Goal: Register for event/course

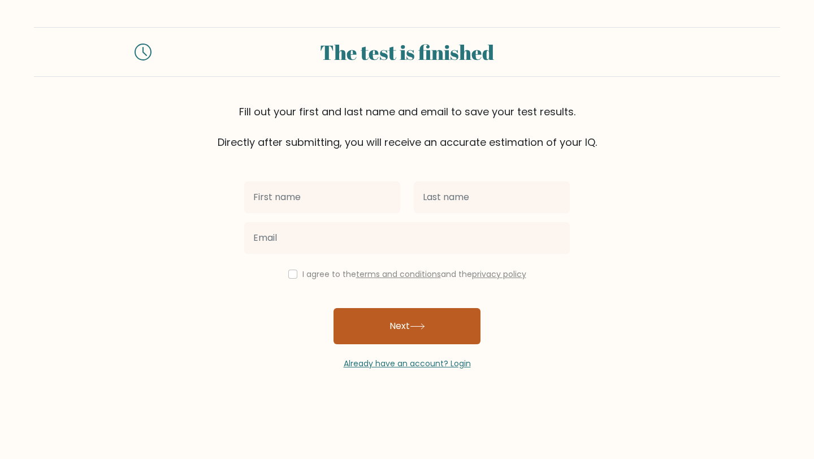
click at [413, 326] on icon at bounding box center [417, 326] width 15 height 6
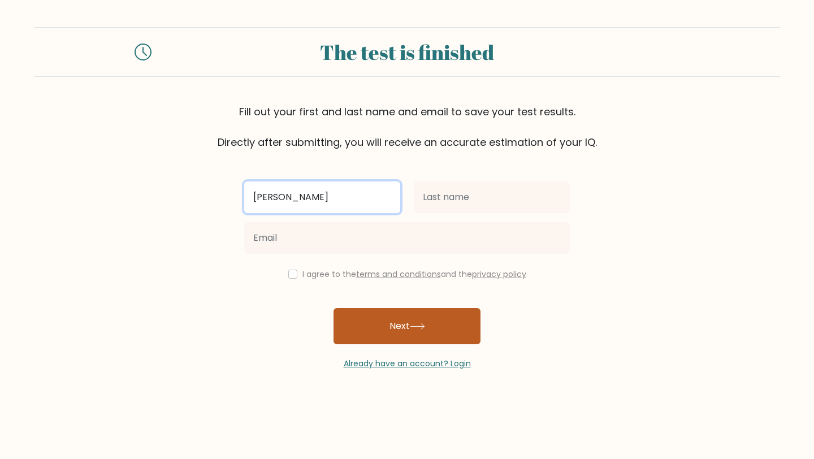
type input "[PERSON_NAME]"
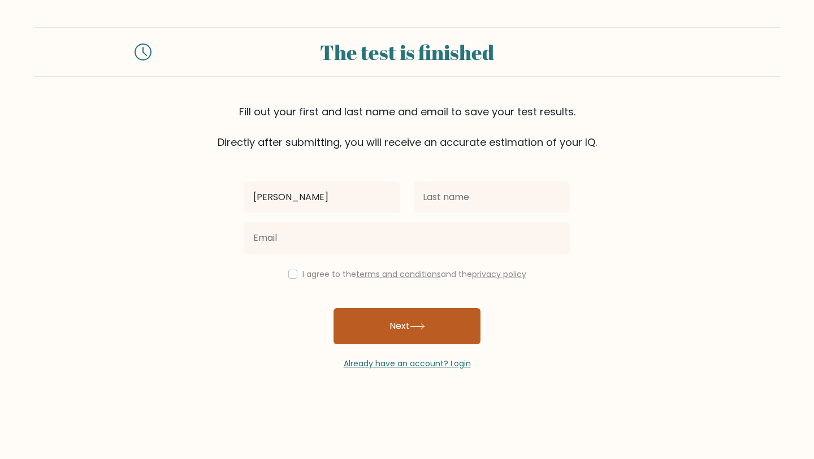
click at [423, 328] on icon at bounding box center [417, 326] width 15 height 6
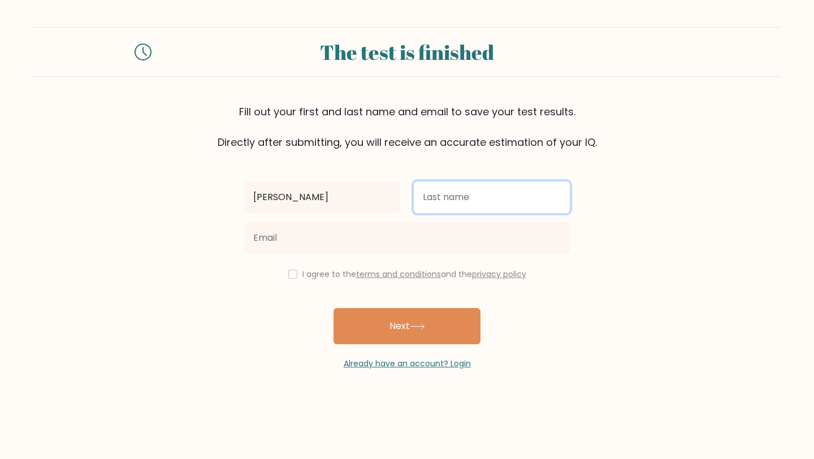
click at [485, 204] on input "text" at bounding box center [492, 197] width 156 height 32
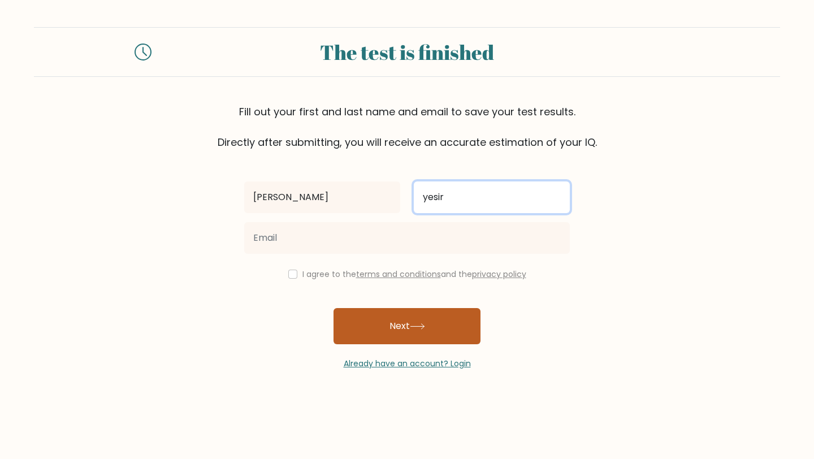
type input "yesir"
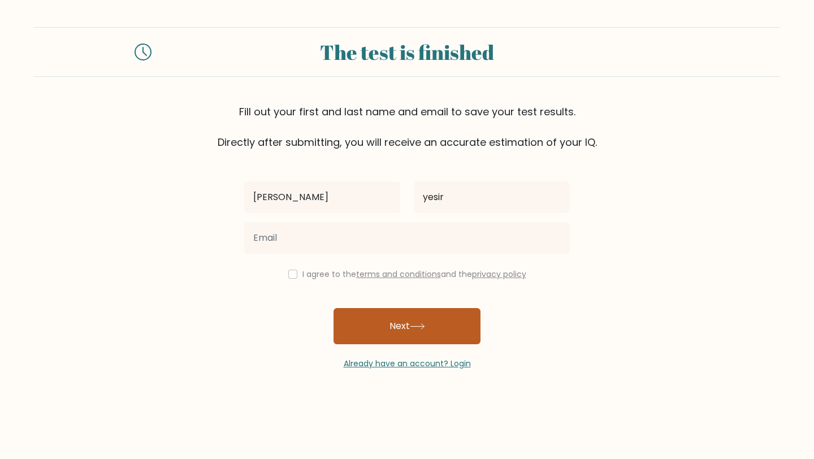
click at [386, 335] on button "Next" at bounding box center [406, 326] width 147 height 36
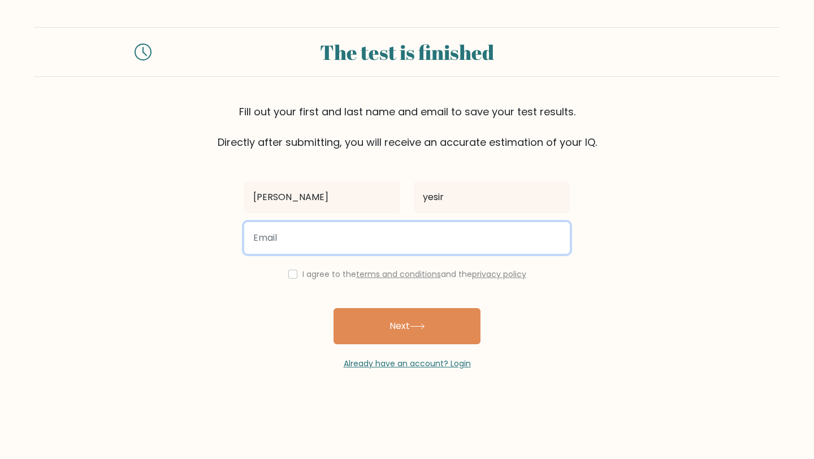
click at [398, 233] on input "email" at bounding box center [407, 238] width 326 height 32
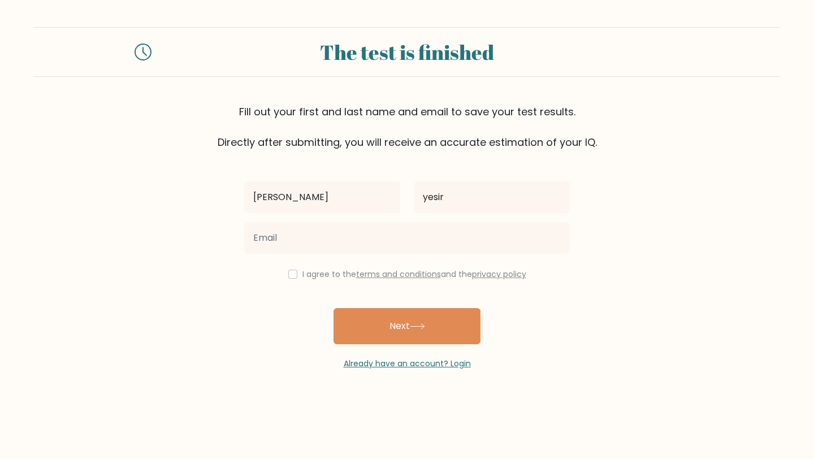
click at [288, 297] on div "[PERSON_NAME] I agree to the terms and conditions and the privacy policy Next A…" at bounding box center [406, 260] width 339 height 220
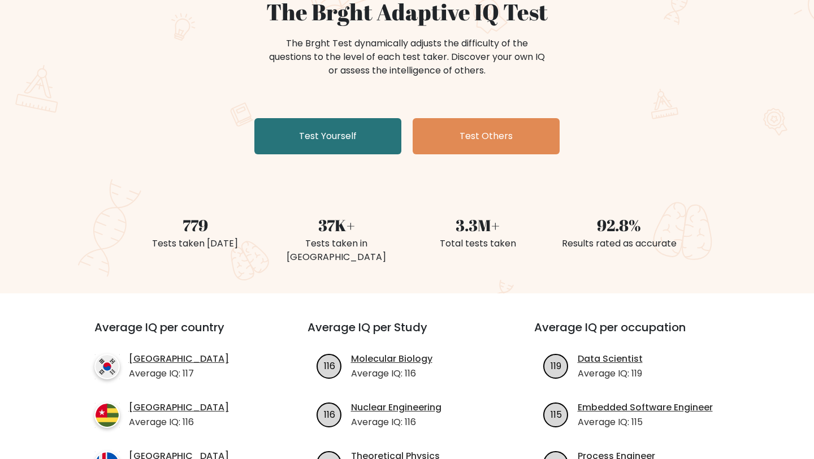
scroll to position [118, 0]
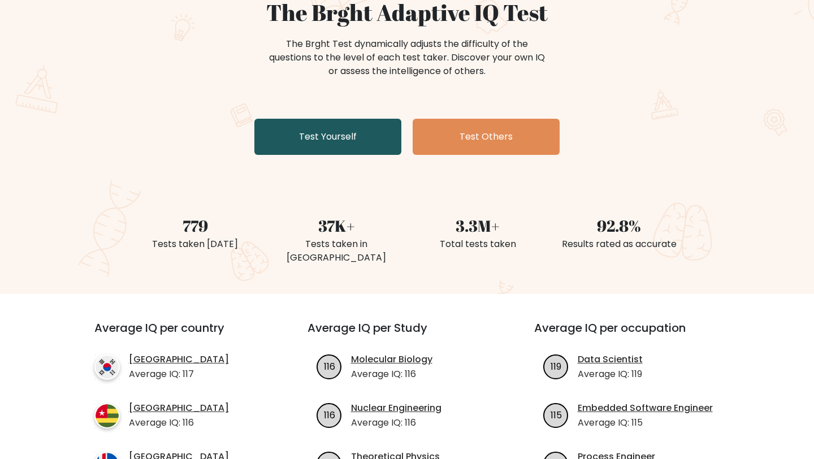
click at [375, 141] on link "Test Yourself" at bounding box center [327, 137] width 147 height 36
